Goal: Task Accomplishment & Management: Manage account settings

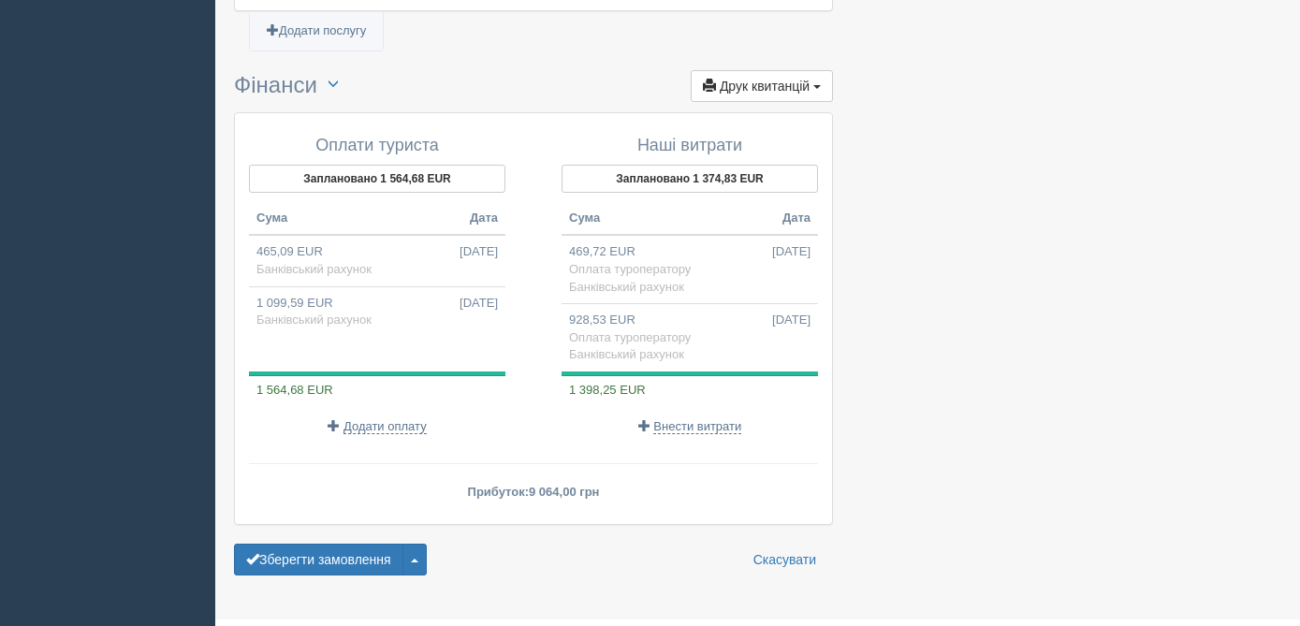
scroll to position [2225, 0]
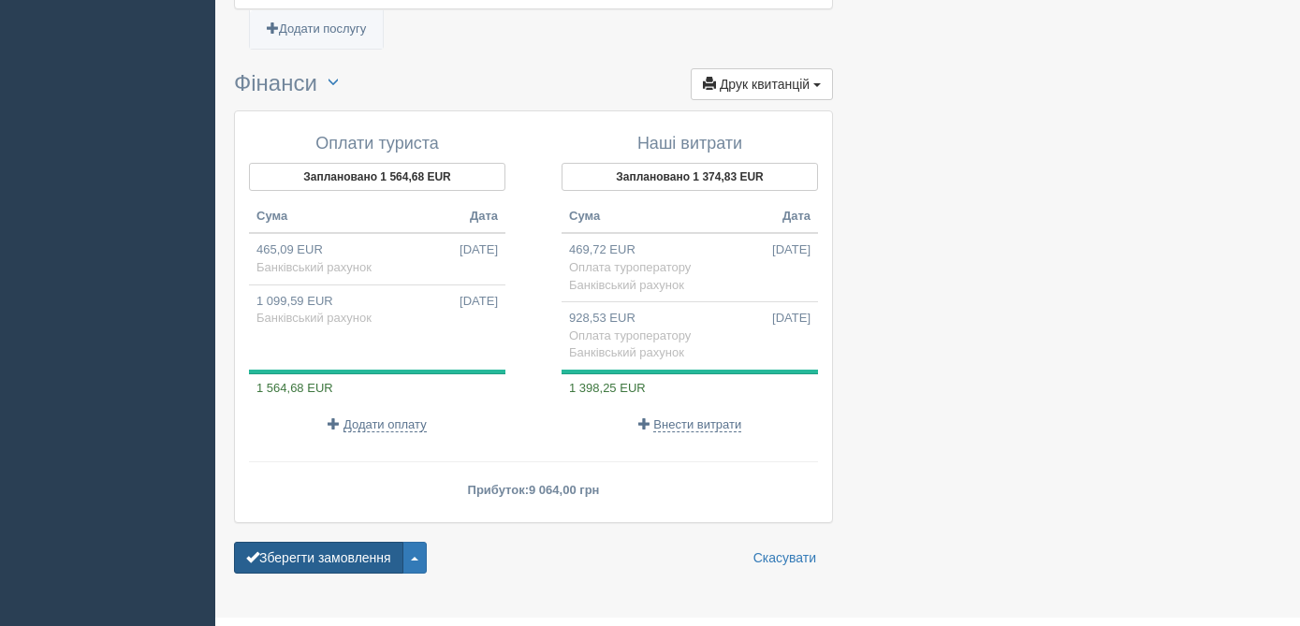
click at [324, 542] on button "Зберегти замовлення" at bounding box center [318, 558] width 169 height 32
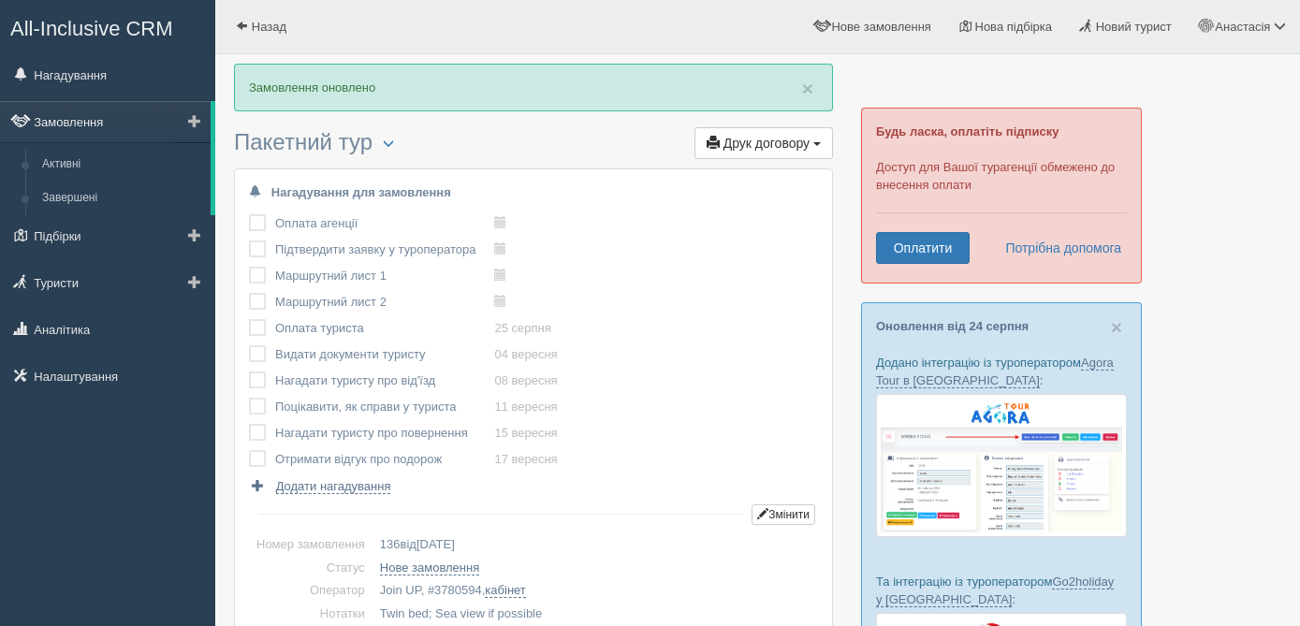
click at [115, 125] on link "Замовлення" at bounding box center [105, 121] width 211 height 41
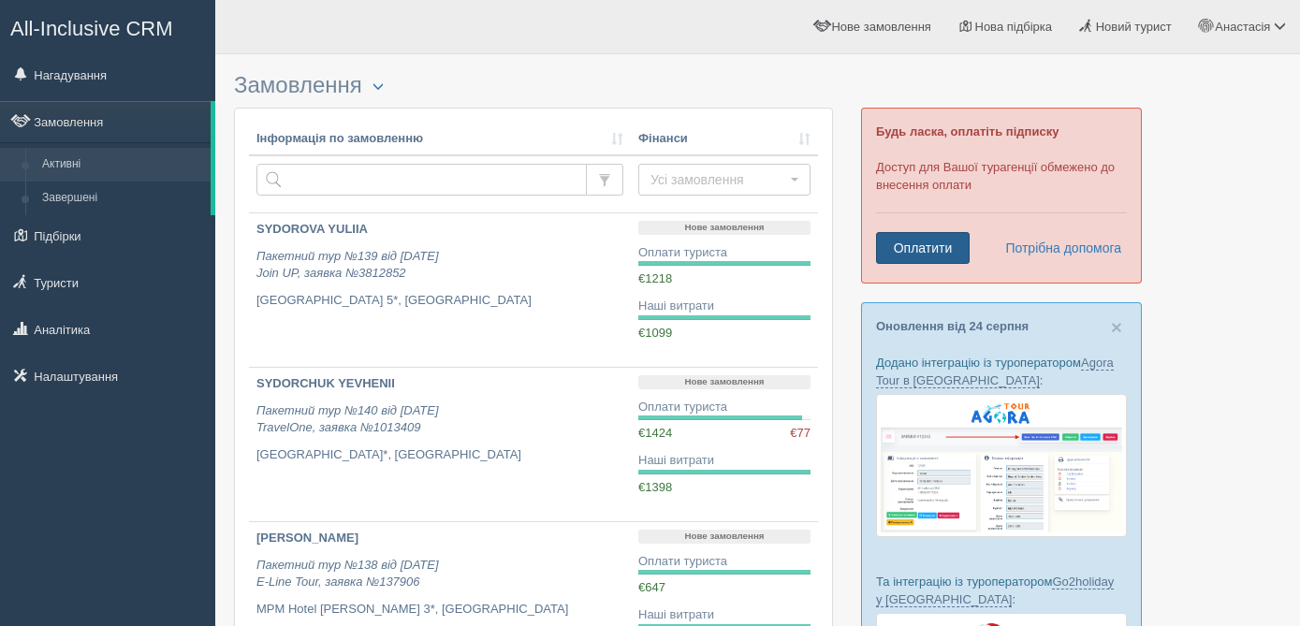
click at [944, 250] on link "Оплатити" at bounding box center [923, 248] width 94 height 32
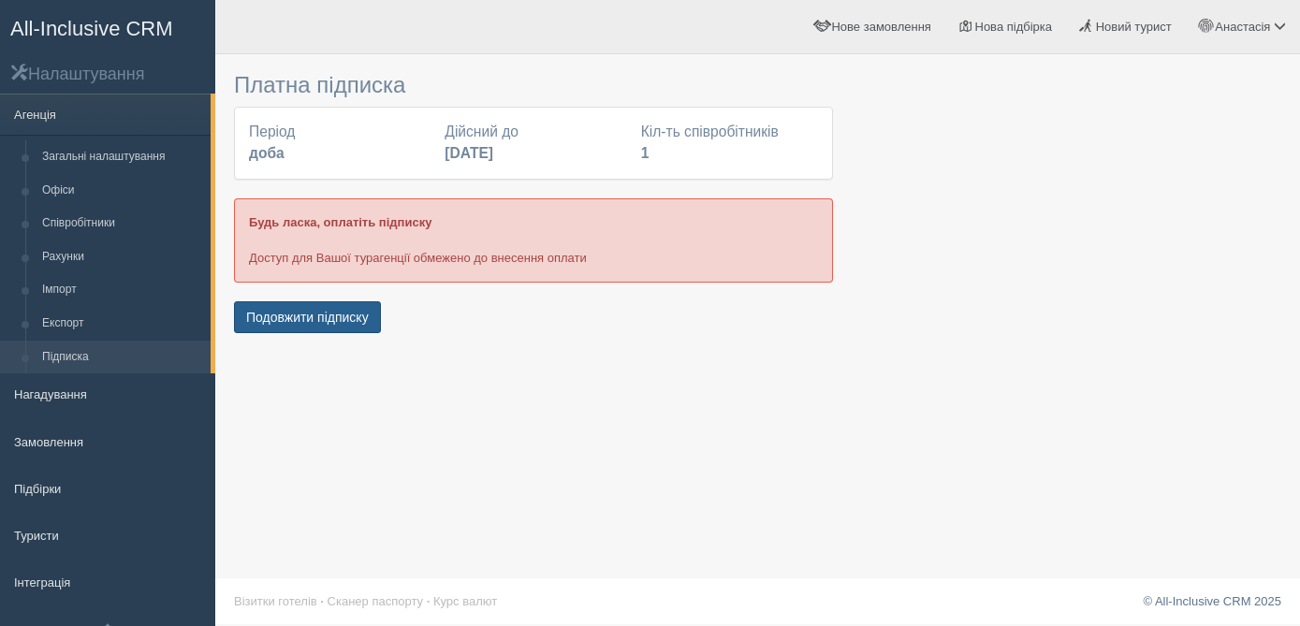
click at [369, 328] on button "Подовжити підписку" at bounding box center [307, 317] width 147 height 32
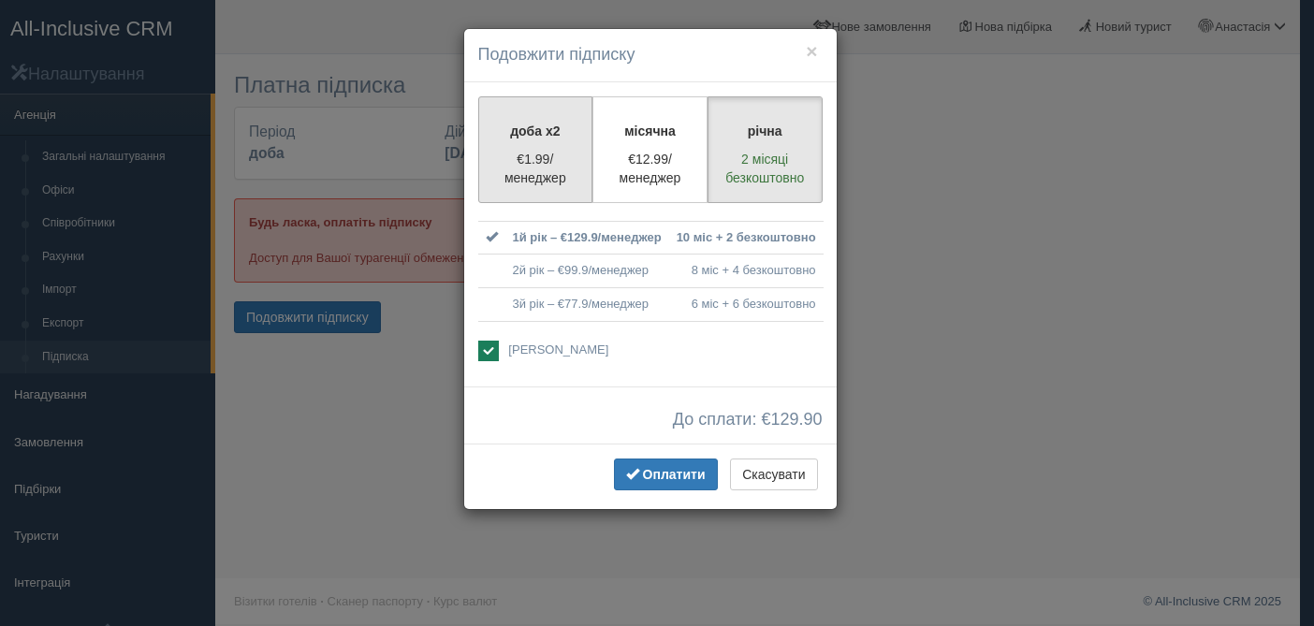
click at [553, 176] on p "€1.99/менеджер" at bounding box center [535, 168] width 91 height 37
radio input "true"
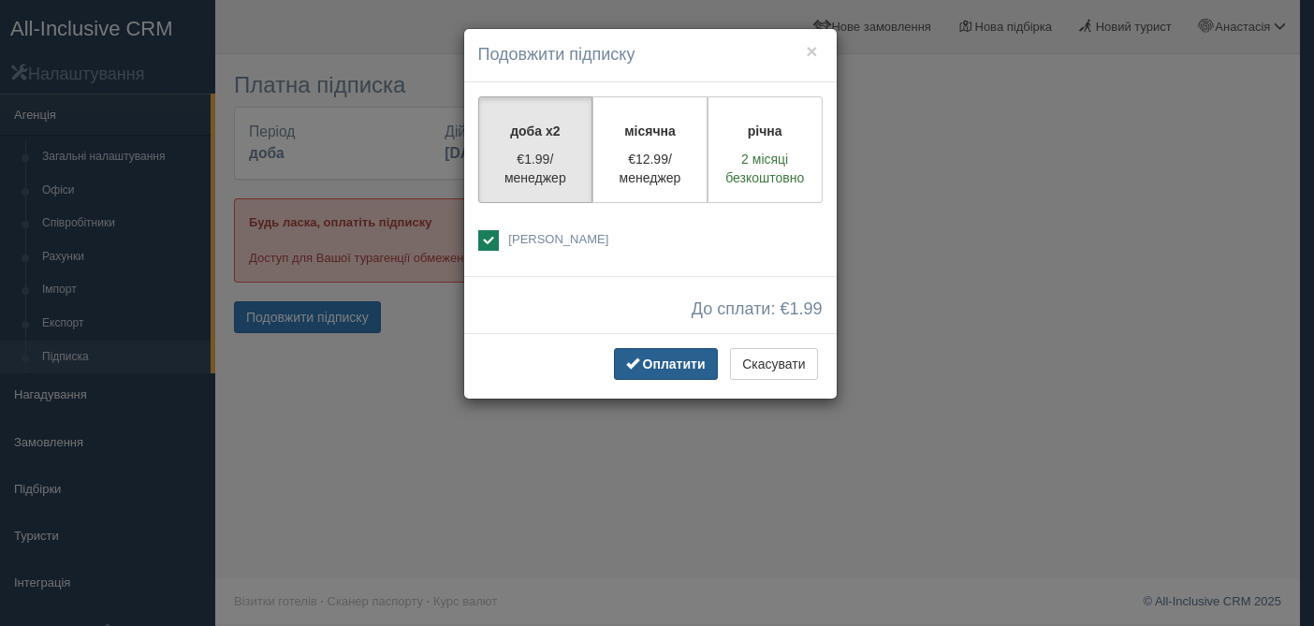
click at [677, 368] on span "Оплатити" at bounding box center [674, 364] width 63 height 15
